Goal: Navigation & Orientation: Find specific page/section

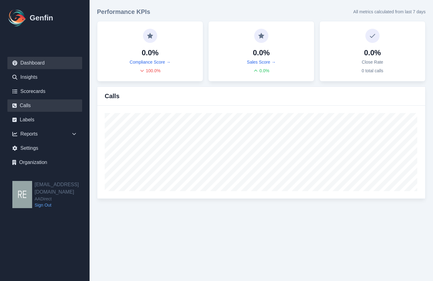
click at [33, 106] on link "Calls" at bounding box center [44, 106] width 75 height 12
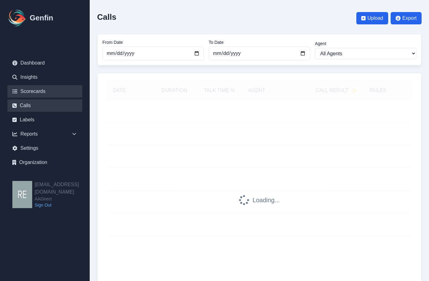
click at [49, 93] on link "Scorecards" at bounding box center [44, 91] width 75 height 12
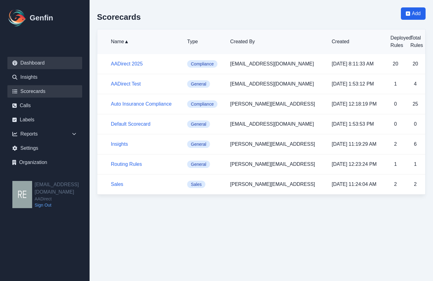
click at [35, 59] on link "Dashboard" at bounding box center [44, 63] width 75 height 12
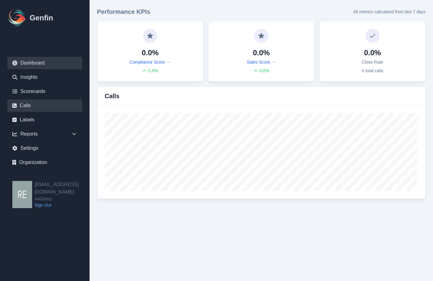
click at [31, 105] on link "Calls" at bounding box center [44, 106] width 75 height 12
